Goal: Information Seeking & Learning: Get advice/opinions

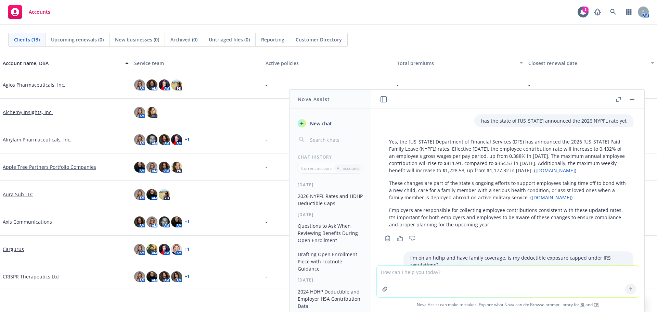
scroll to position [929, 0]
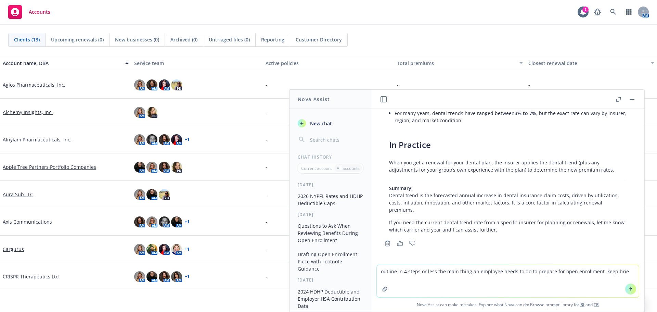
type textarea "outline in 4 steps or less the main thing an employee needs to do to prepare fo…"
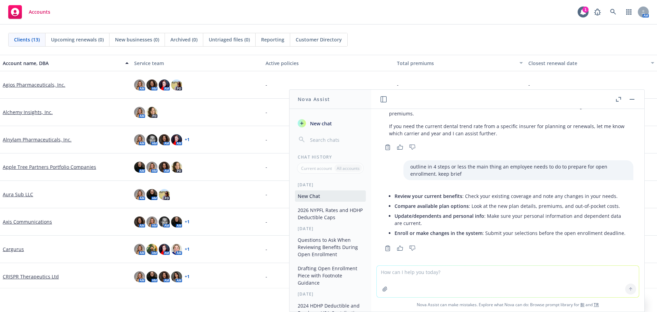
scroll to position [1037, 0]
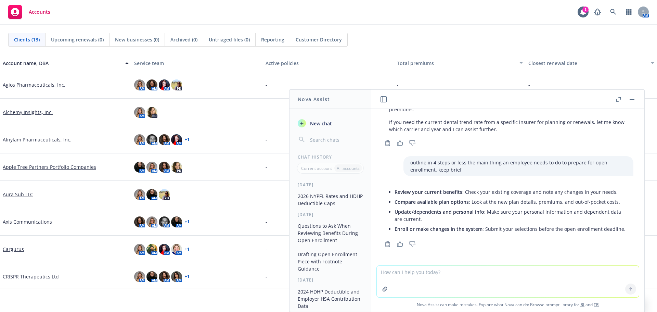
drag, startPoint x: 425, startPoint y: 231, endPoint x: 416, endPoint y: 228, distance: 9.5
click at [416, 228] on li "Enroll or make changes in the system : Submit your selections before the open e…" at bounding box center [511, 229] width 232 height 10
click at [474, 188] on li "Review your current benefits : Check your existing coverage and note any change…" at bounding box center [511, 192] width 232 height 10
drag, startPoint x: 464, startPoint y: 185, endPoint x: 631, endPoint y: 178, distance: 167.5
click at [631, 178] on div "has the state of [US_STATE] announced the 2026 NYPFL rate yet Yes, the [US_STAT…" at bounding box center [507, 187] width 273 height 156
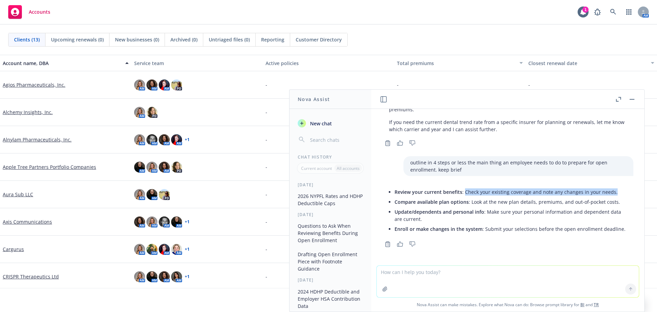
copy li "Check your existing coverage and note any changes in your needs."
